Goal: Information Seeking & Learning: Find specific fact

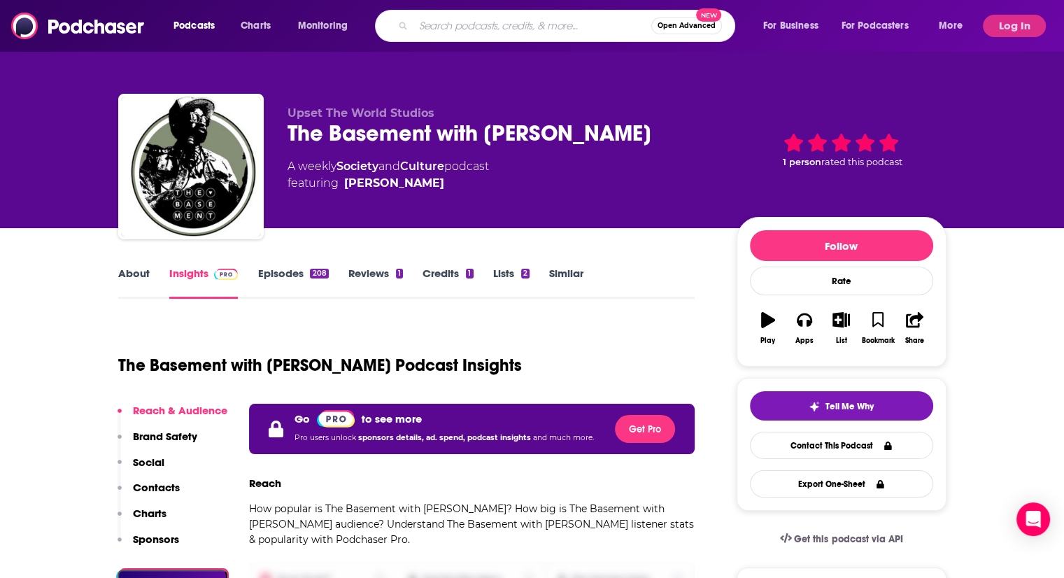
click at [509, 25] on input "Search podcasts, credits, & more..." at bounding box center [532, 26] width 238 height 22
click at [1006, 27] on button "Log In" at bounding box center [1014, 26] width 63 height 22
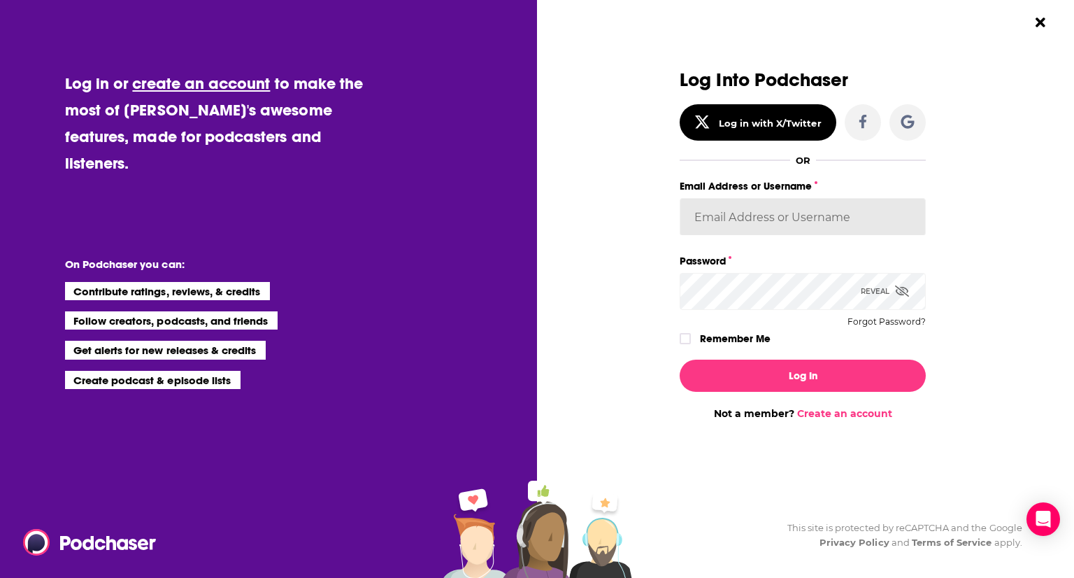
type input "shcarlos"
click at [686, 334] on icon "Dialog" at bounding box center [685, 338] width 8 height 8
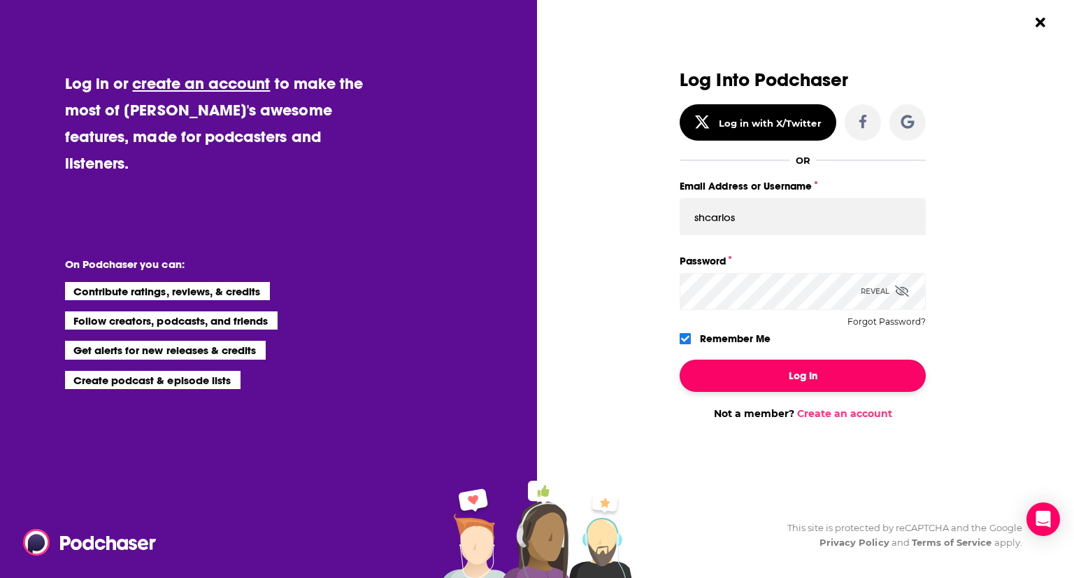
click at [722, 379] on button "Log In" at bounding box center [803, 375] width 246 height 32
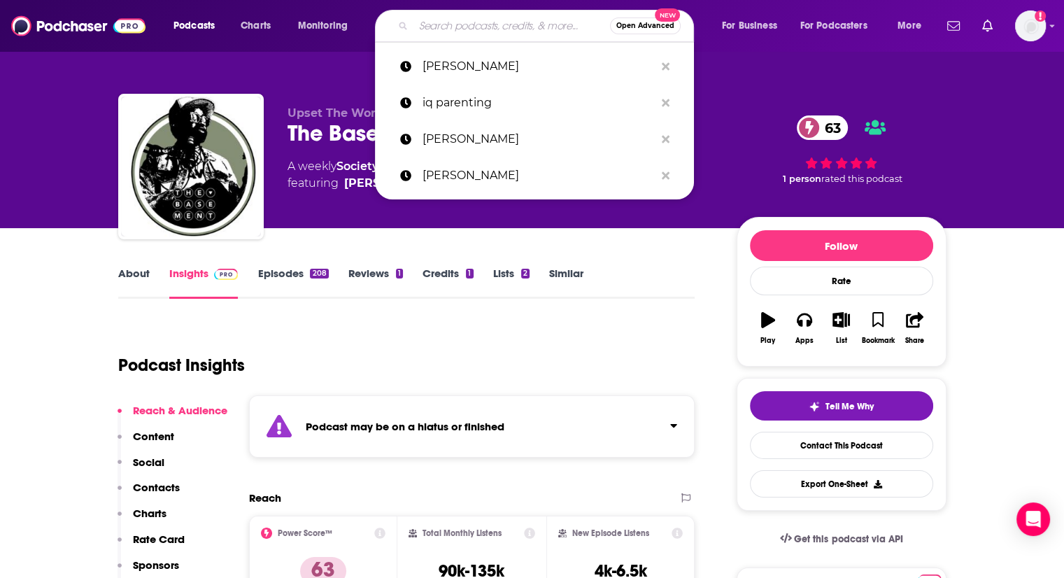
click at [455, 30] on input "Search podcasts, credits, & more..." at bounding box center [511, 26] width 197 height 22
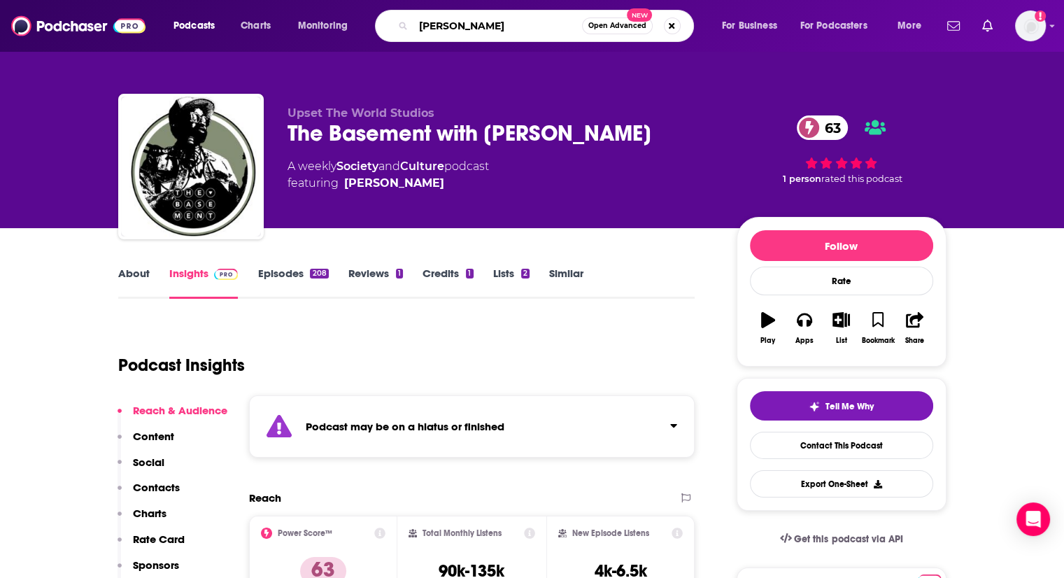
type input "[PERSON_NAME]"
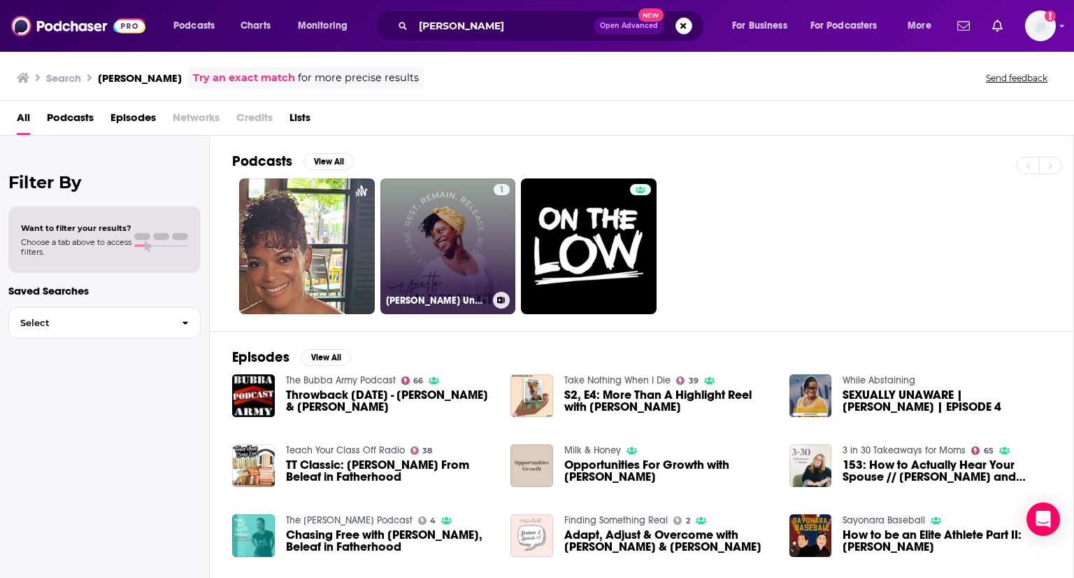
click at [438, 237] on link "1 [PERSON_NAME] Unplugged!" at bounding box center [448, 246] width 136 height 136
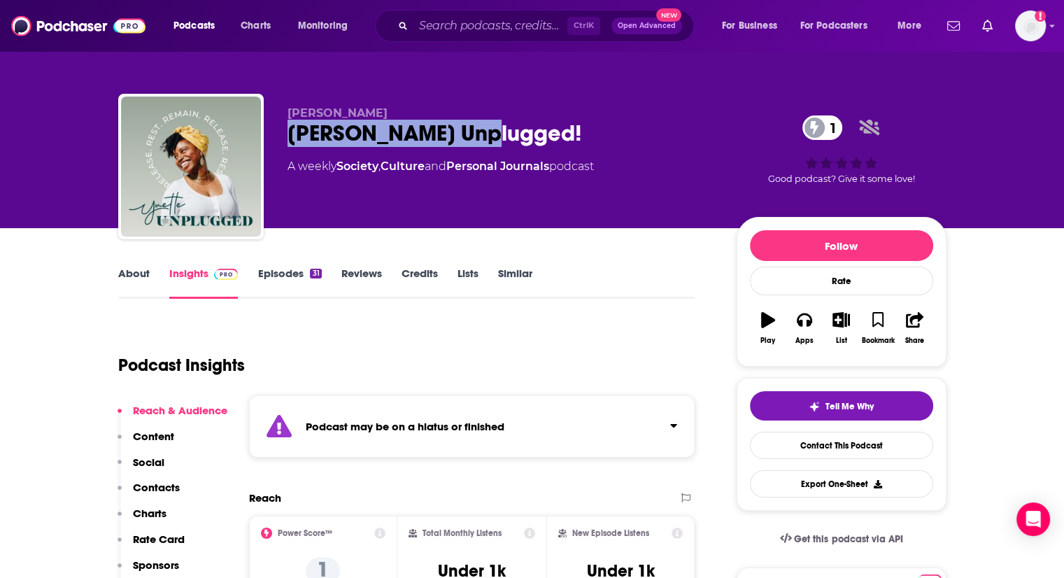
drag, startPoint x: 516, startPoint y: 141, endPoint x: 291, endPoint y: 138, distance: 225.2
click at [291, 138] on div "[PERSON_NAME] Unplugged! 1" at bounding box center [500, 133] width 427 height 27
copy h2 "[PERSON_NAME] Unplugged!"
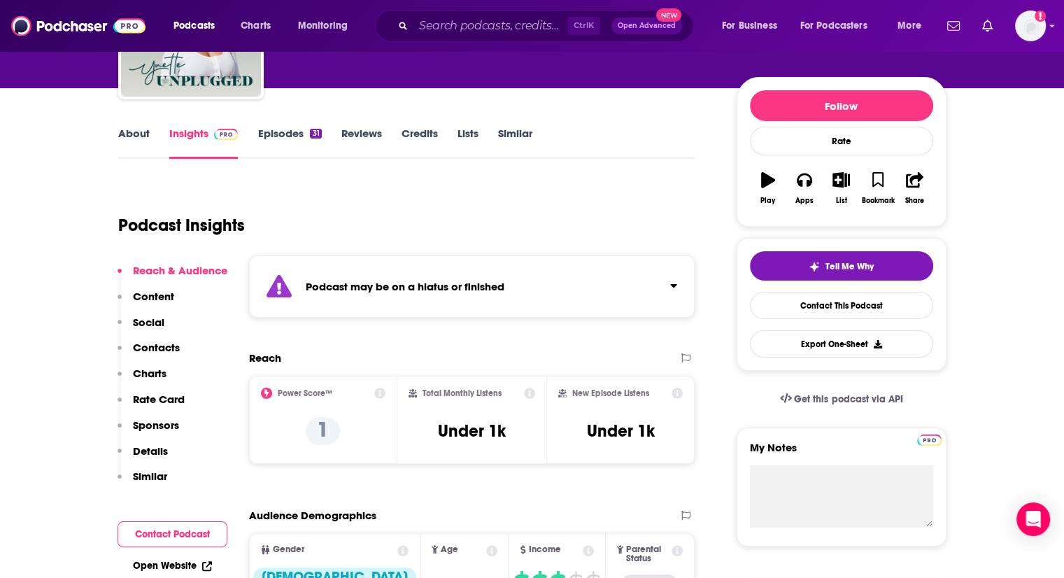
scroll to position [350, 0]
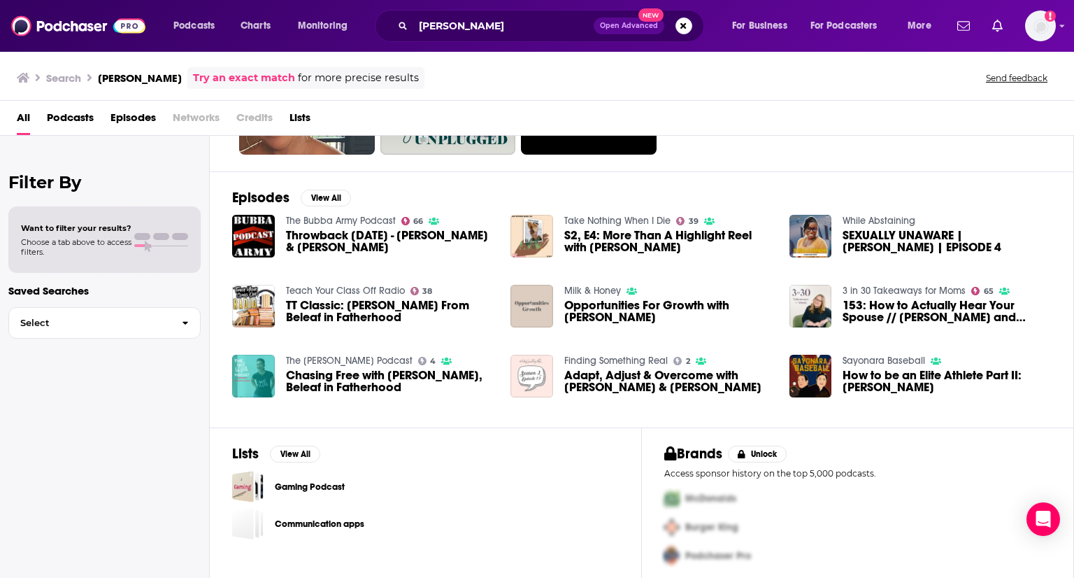
scroll to position [166, 0]
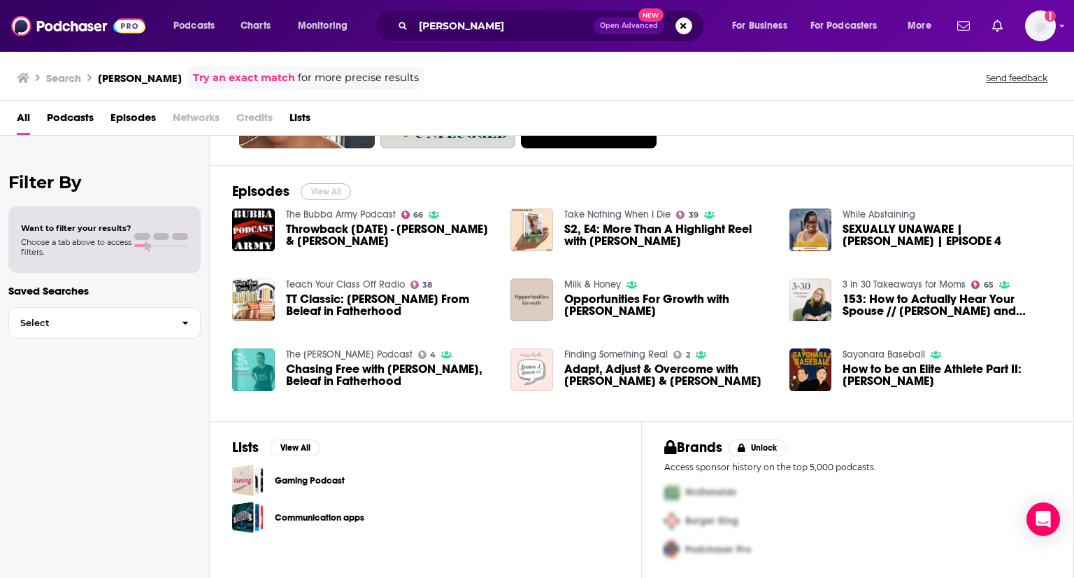
click at [337, 187] on button "View All" at bounding box center [326, 191] width 50 height 17
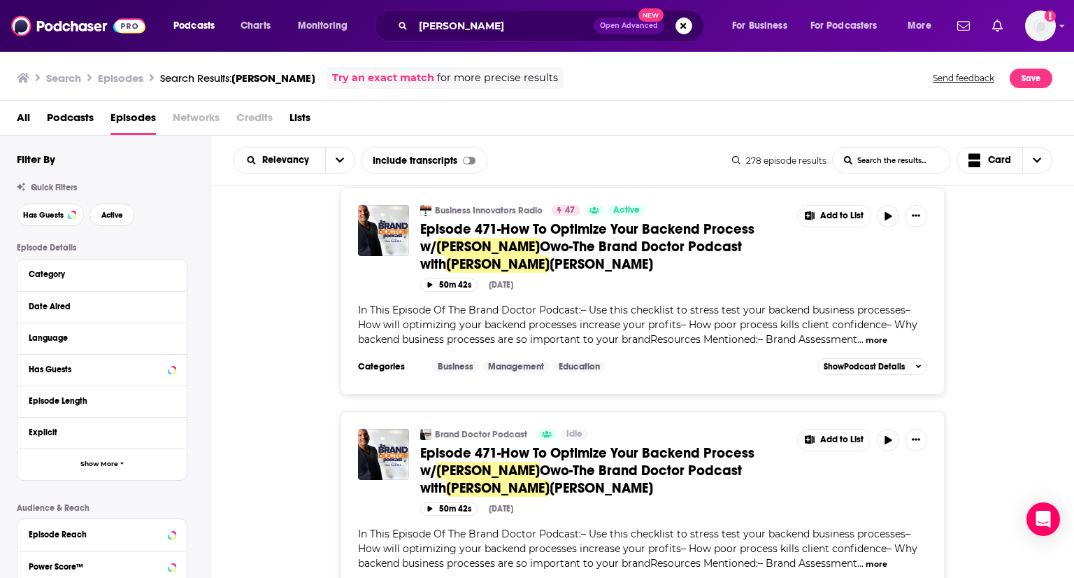
scroll to position [3707, 0]
